Goal: Navigation & Orientation: Find specific page/section

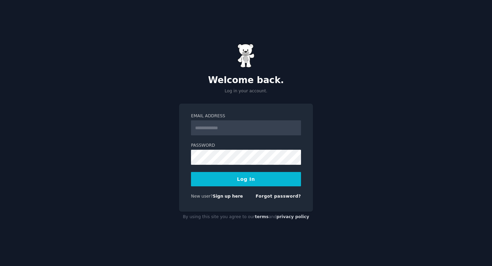
click at [0, 265] on com-1password-button at bounding box center [0, 266] width 0 height 0
type input "**********"
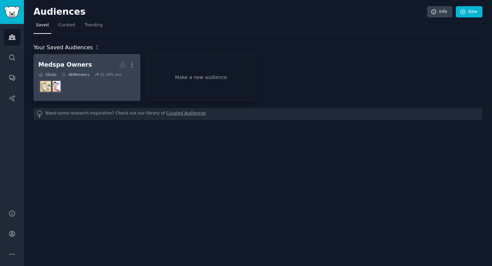
click at [71, 63] on div "Medspa Owners" at bounding box center [65, 64] width 54 height 9
